Goal: Task Accomplishment & Management: Use online tool/utility

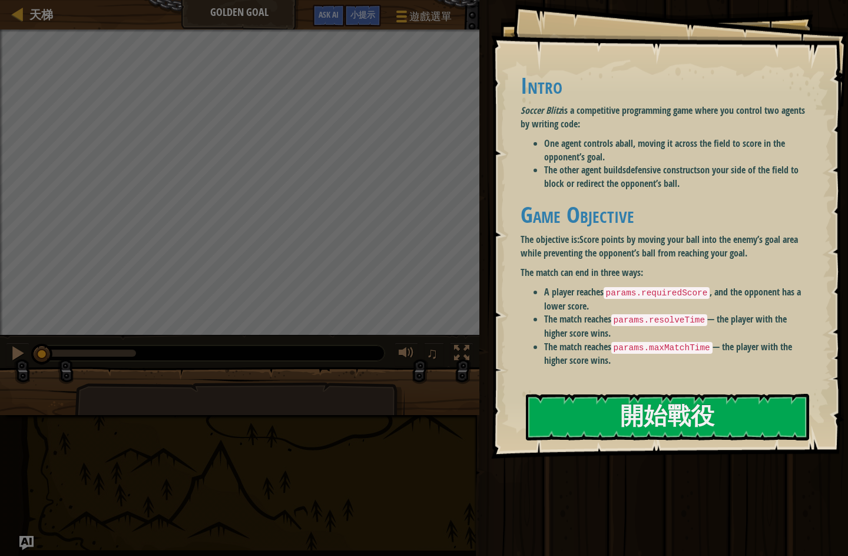
click at [761, 394] on button "開始戰役" at bounding box center [667, 417] width 283 height 47
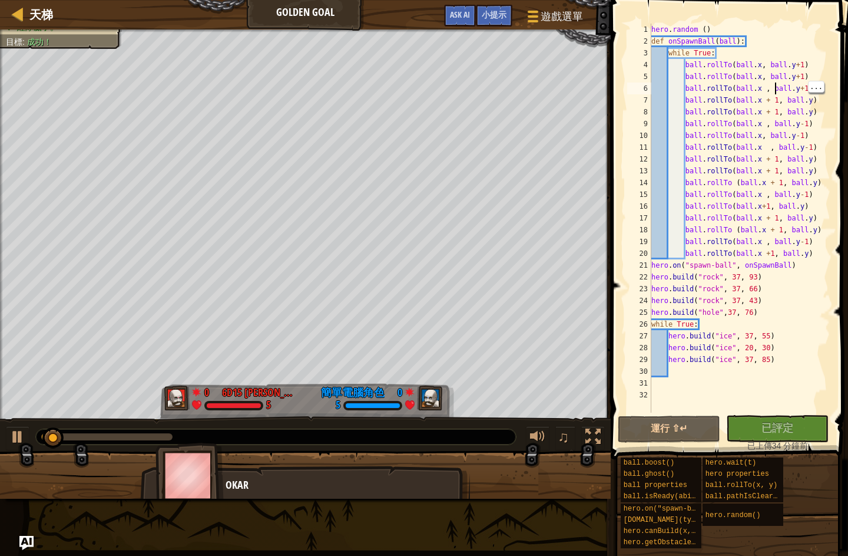
click at [777, 88] on div "hero . random ( ) def onSpawnBall ( ball ) : while True : ball . rollTo ( ball …" at bounding box center [739, 230] width 181 height 412
click at [777, 85] on div "hero . random ( ) def onSpawnBall ( ball ) : while True : ball . rollTo ( ball …" at bounding box center [739, 230] width 181 height 412
click at [774, 85] on div "hero . random ( ) def onSpawnBall ( ball ) : while True : ball . rollTo ( ball …" at bounding box center [739, 230] width 181 height 412
type textarea "ball.rollTo(ball.x ,ball.y+1)"
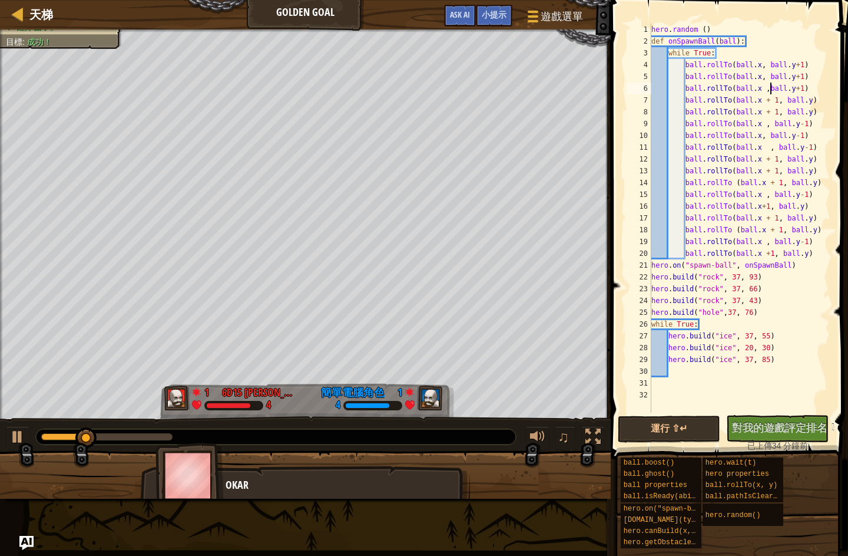
click at [779, 429] on span "對我的遊戲評定排名！" at bounding box center [785, 427] width 106 height 15
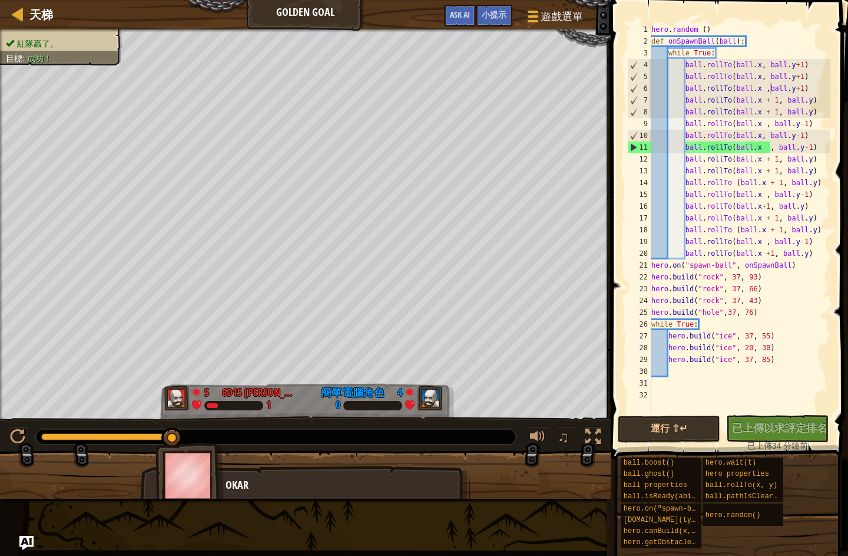
click at [19, 9] on div at bounding box center [18, 13] width 15 height 15
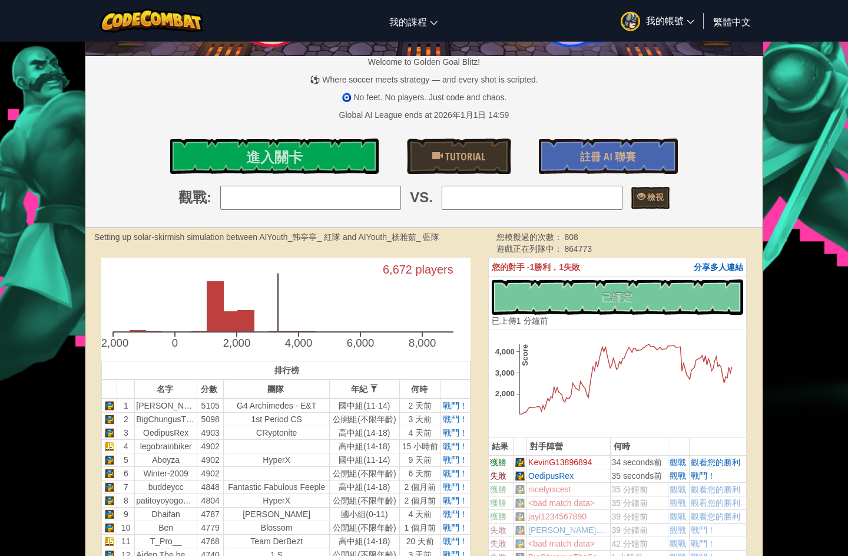
scroll to position [97, 0]
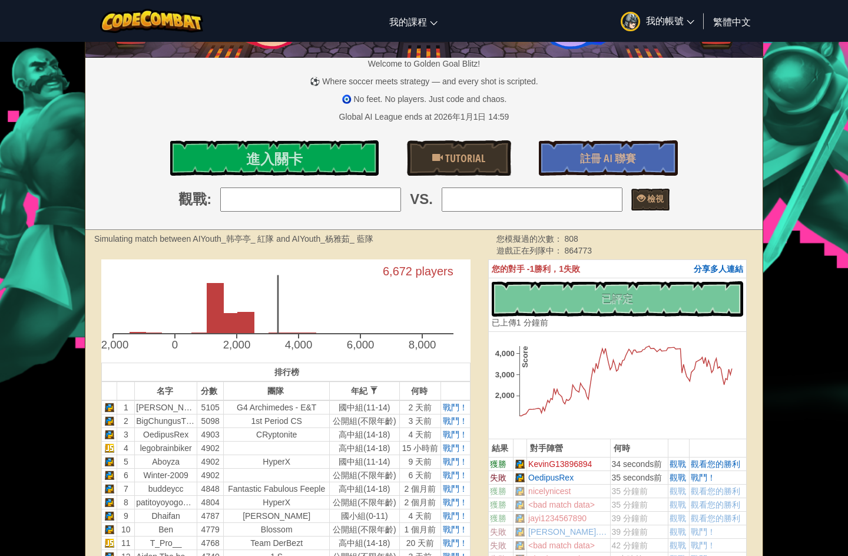
click at [209, 158] on link "進入關卡" at bounding box center [274, 157] width 209 height 35
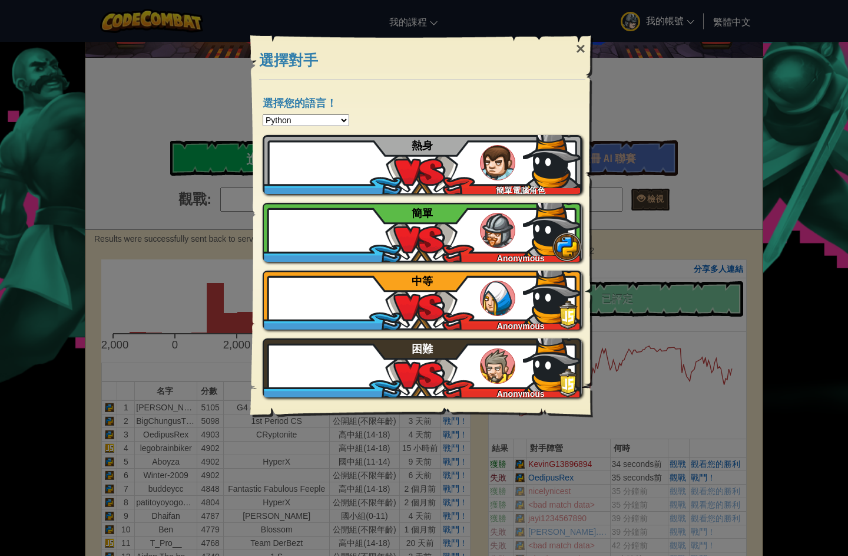
click at [307, 183] on div "Newcomer" at bounding box center [327, 188] width 128 height 12
